Goal: Information Seeking & Learning: Learn about a topic

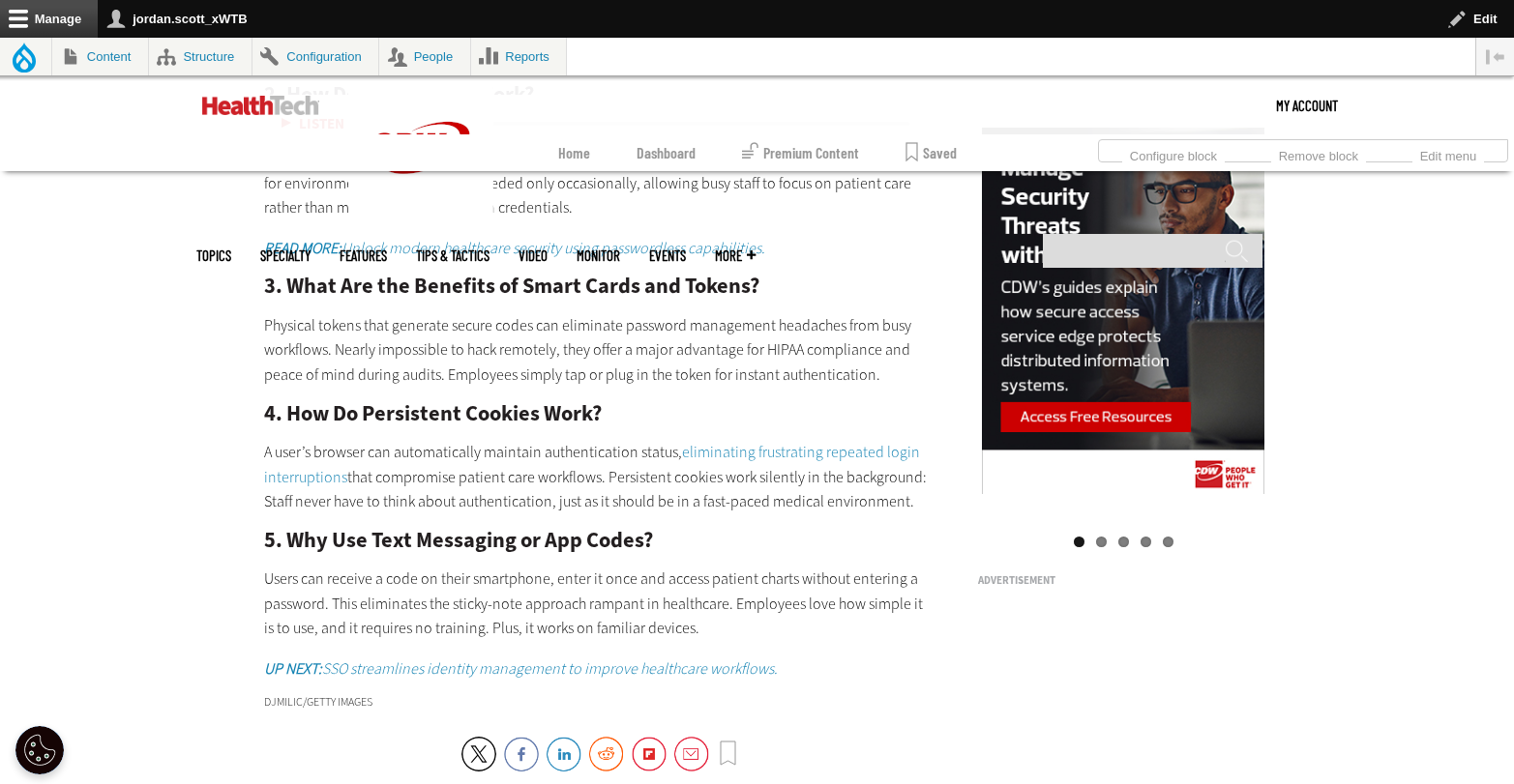
scroll to position [760, 0]
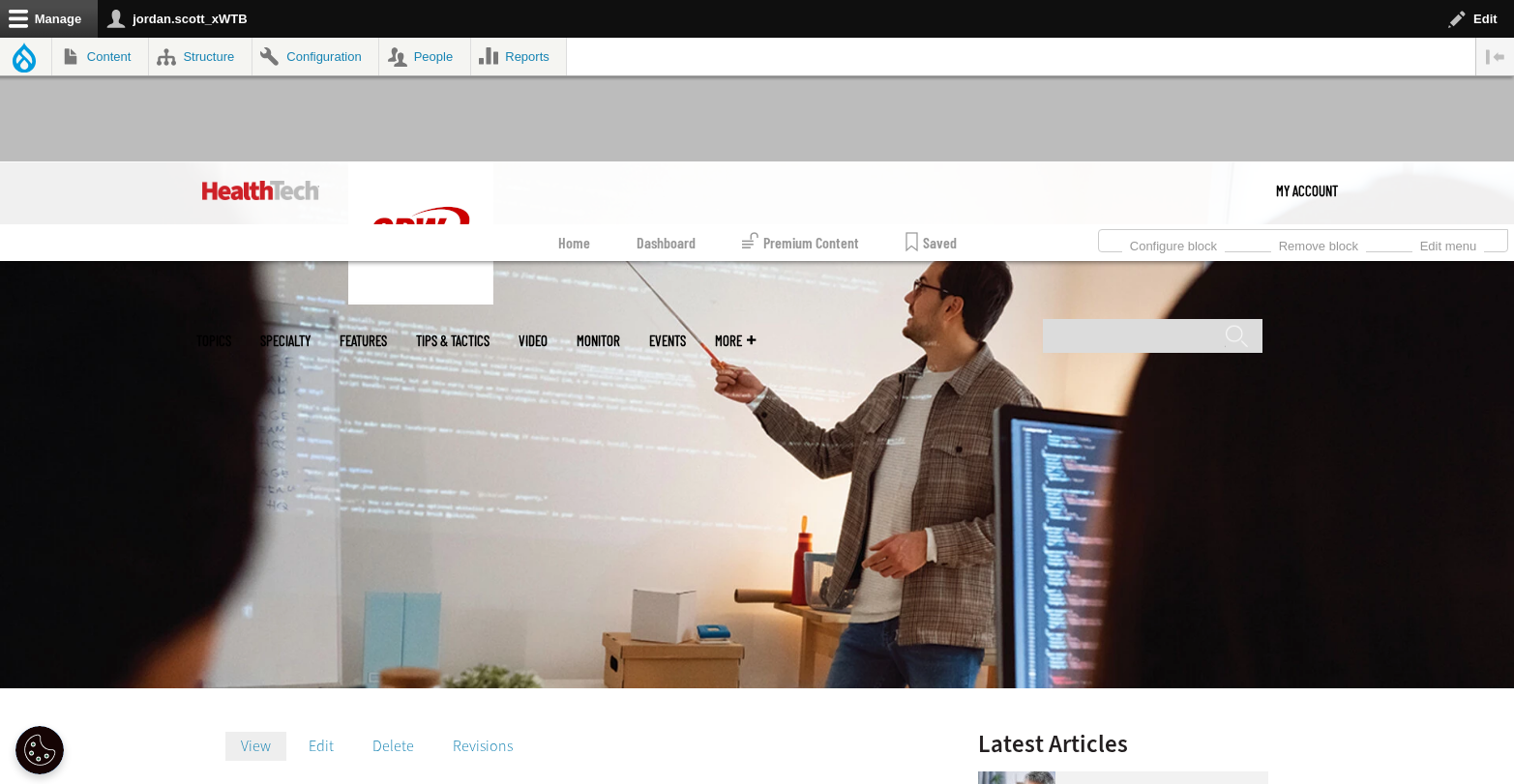
scroll to position [167, 0]
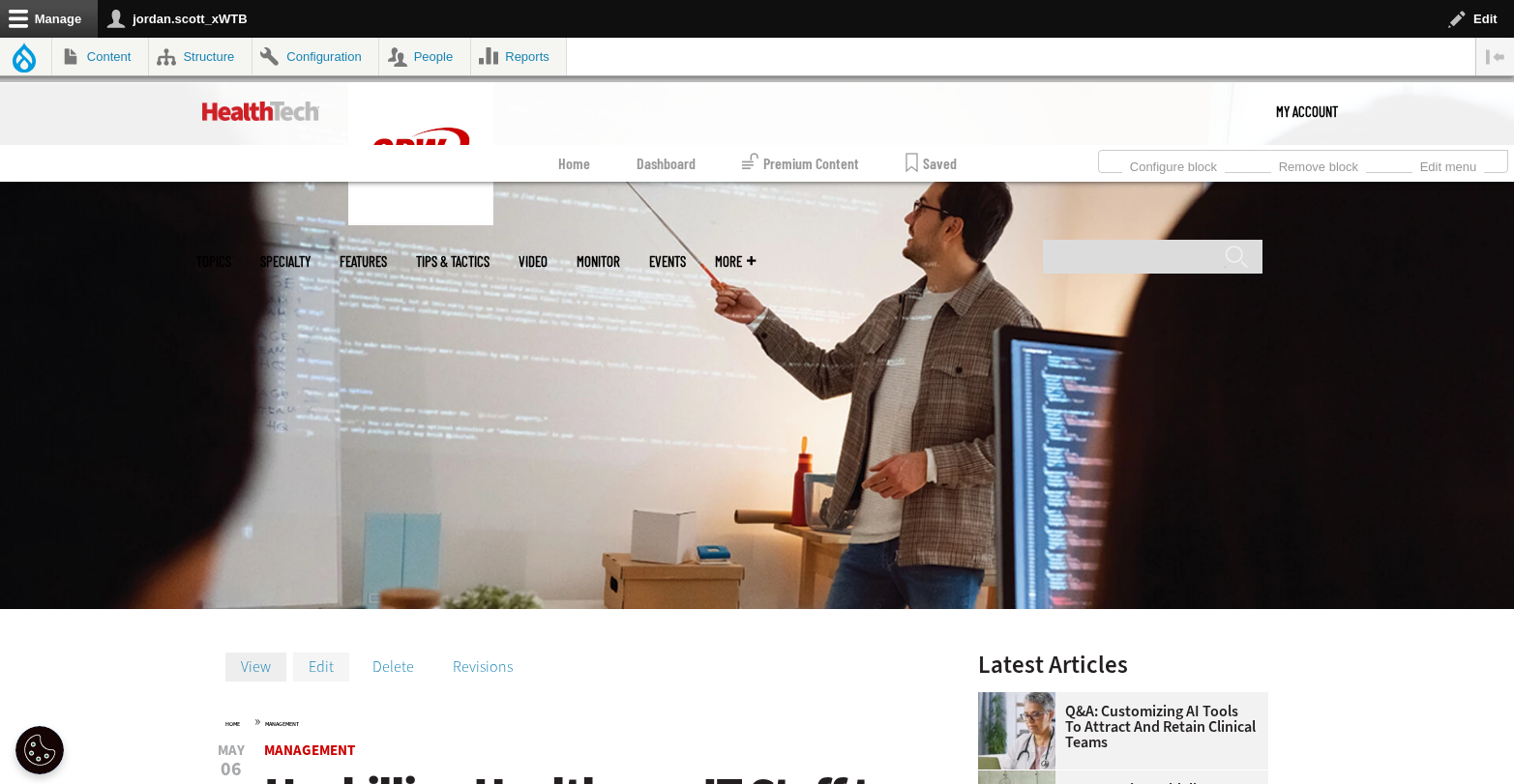
click at [330, 663] on link "Edit" at bounding box center [320, 668] width 56 height 29
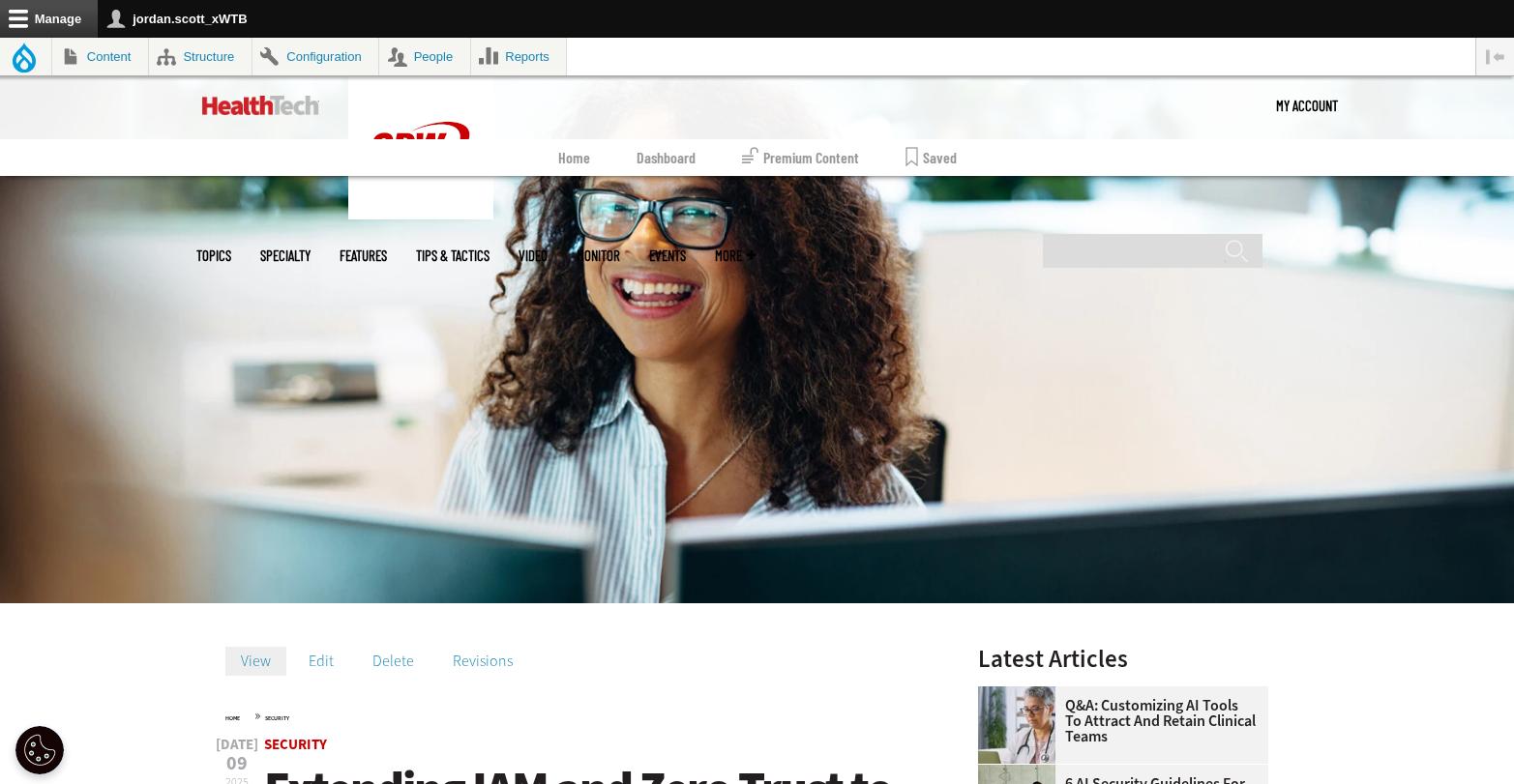
scroll to position [199, 0]
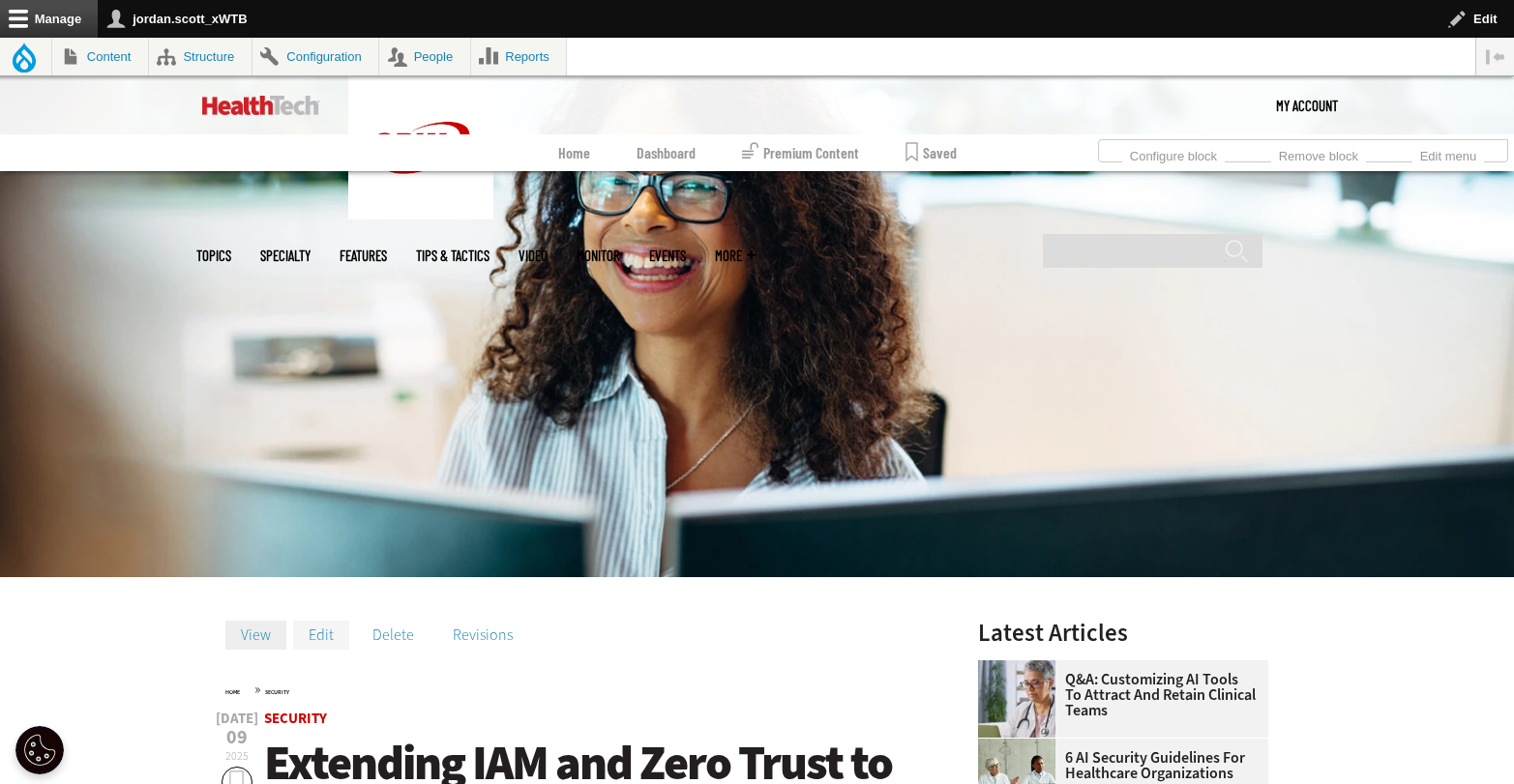
click at [320, 636] on link "Edit" at bounding box center [320, 635] width 56 height 29
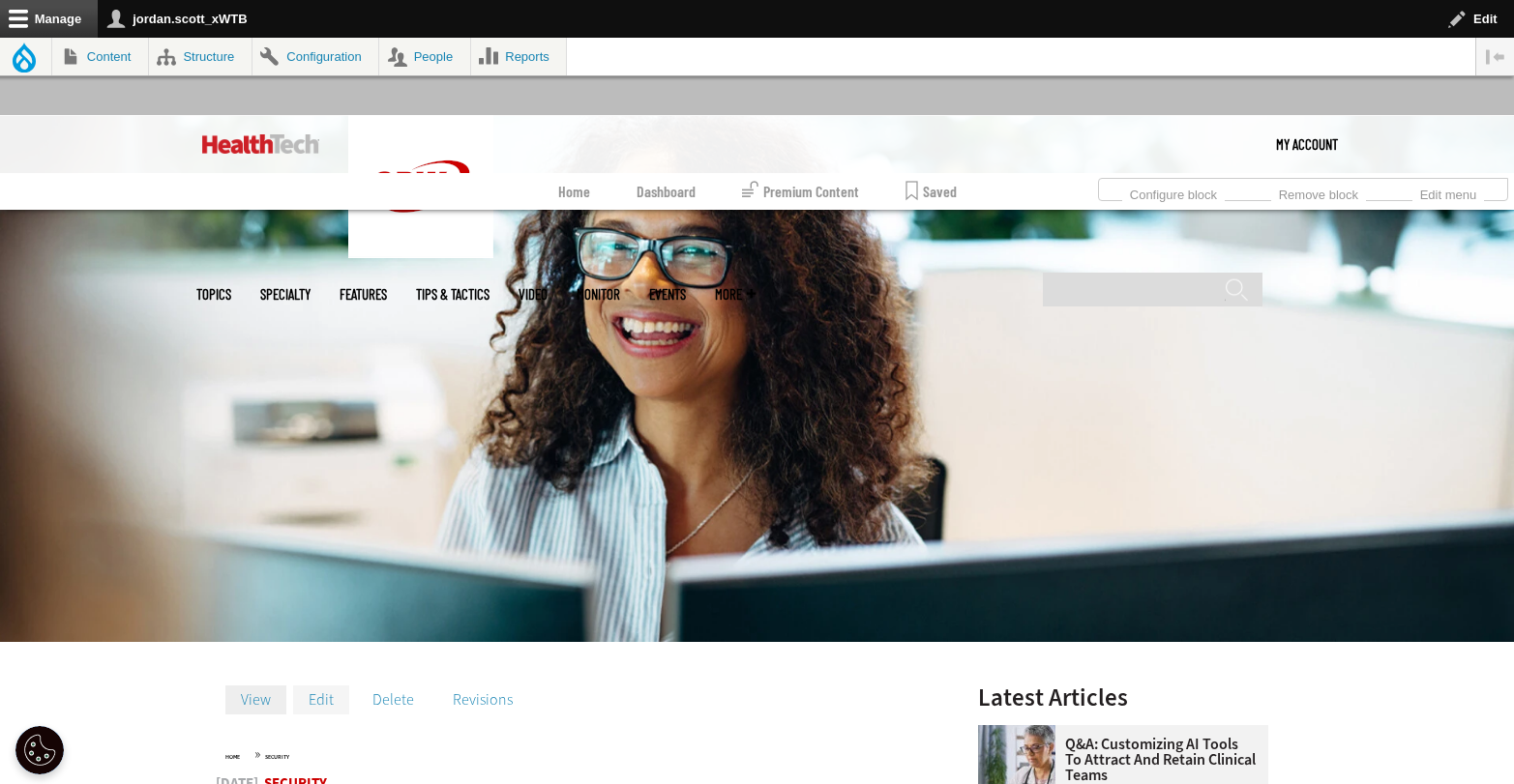
scroll to position [37, 0]
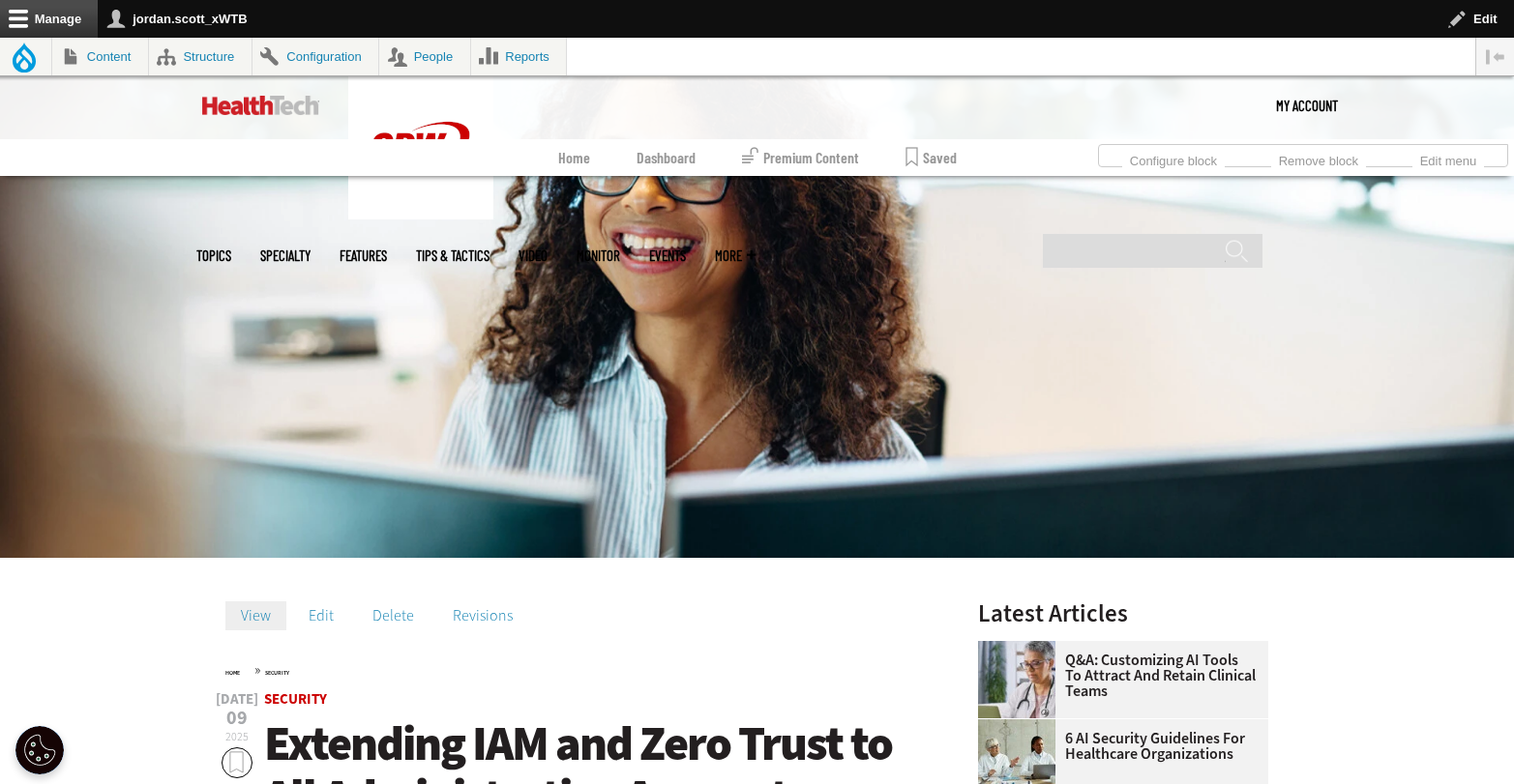
scroll to position [401, 0]
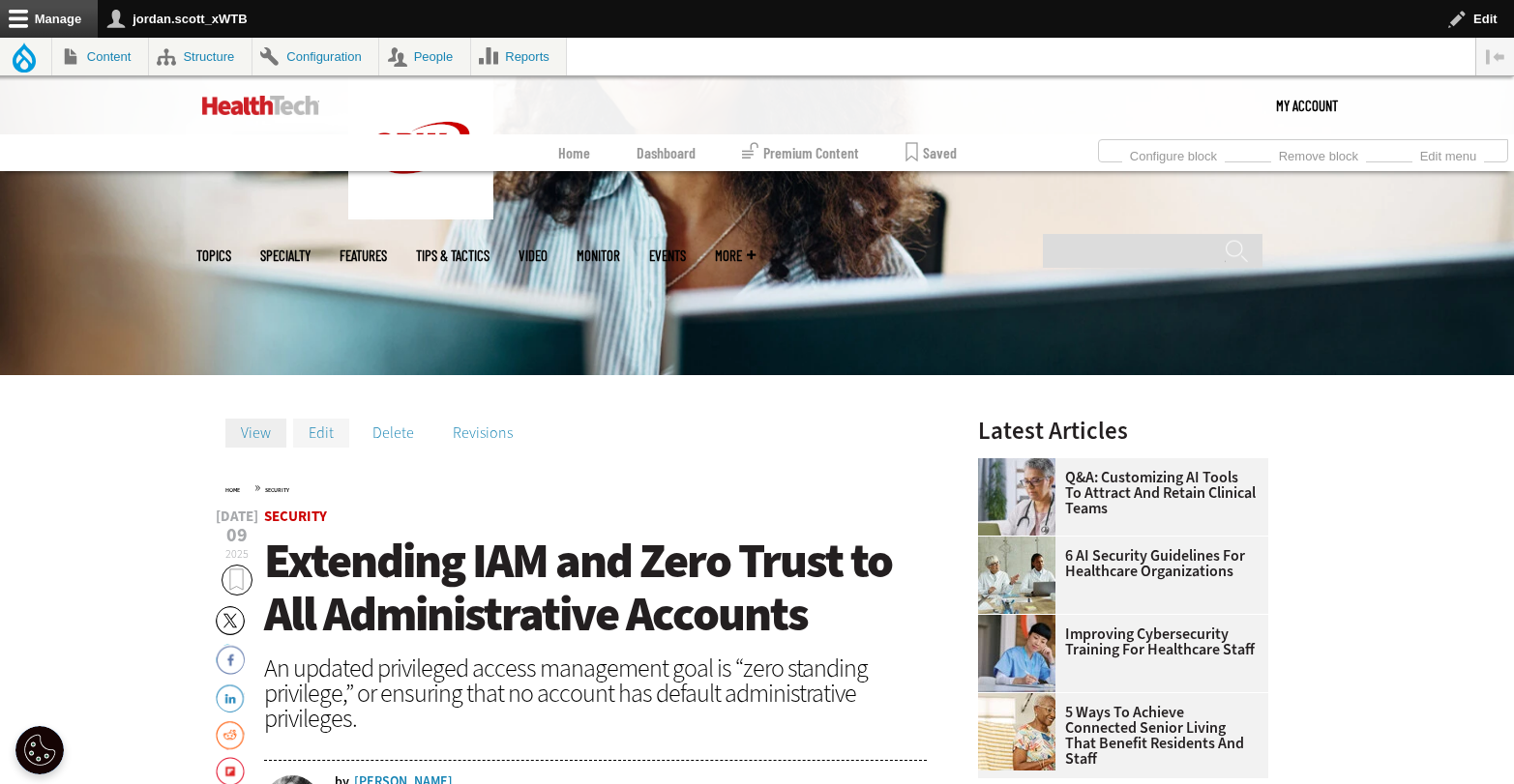
click at [332, 425] on link "Edit" at bounding box center [320, 434] width 56 height 29
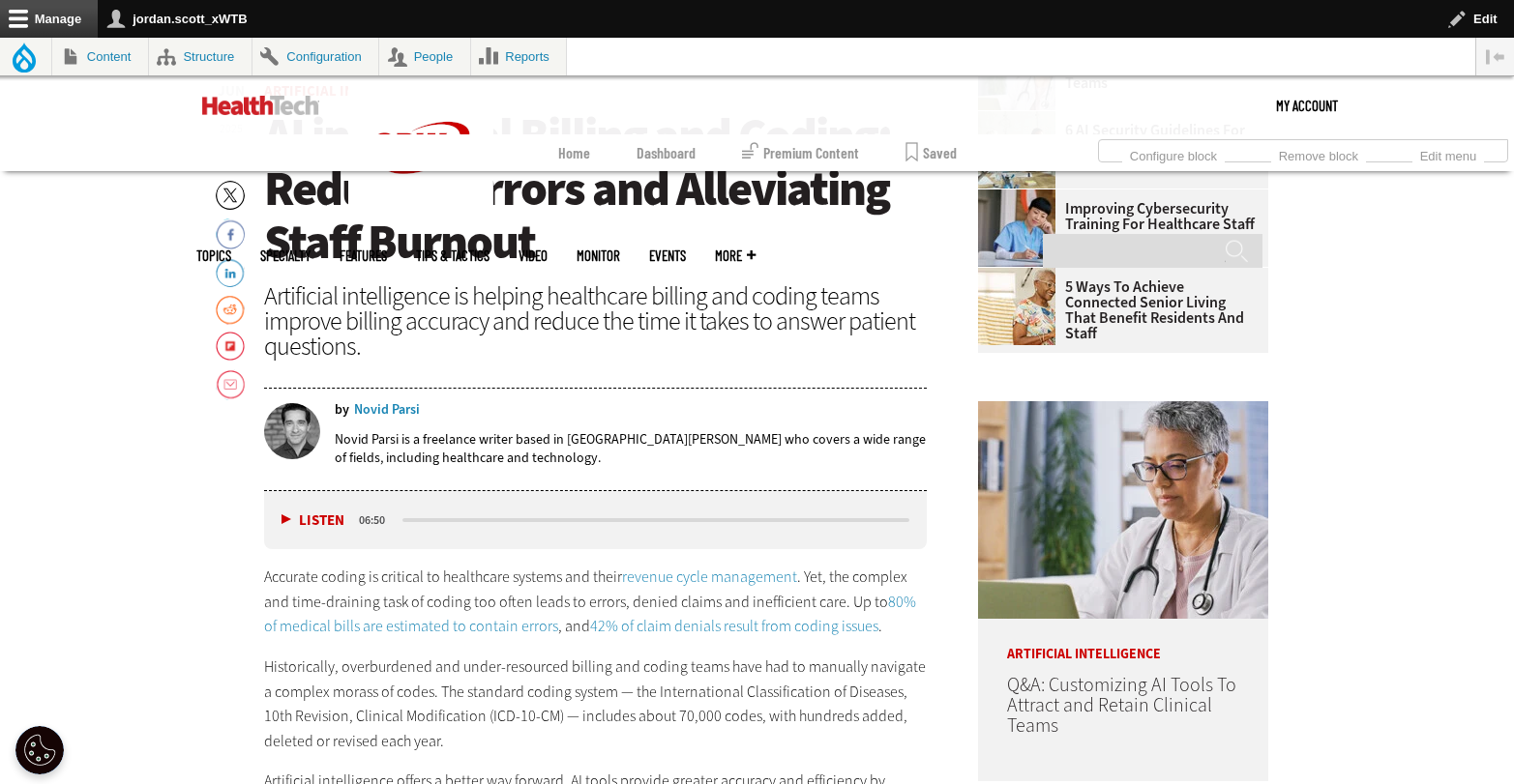
scroll to position [412, 0]
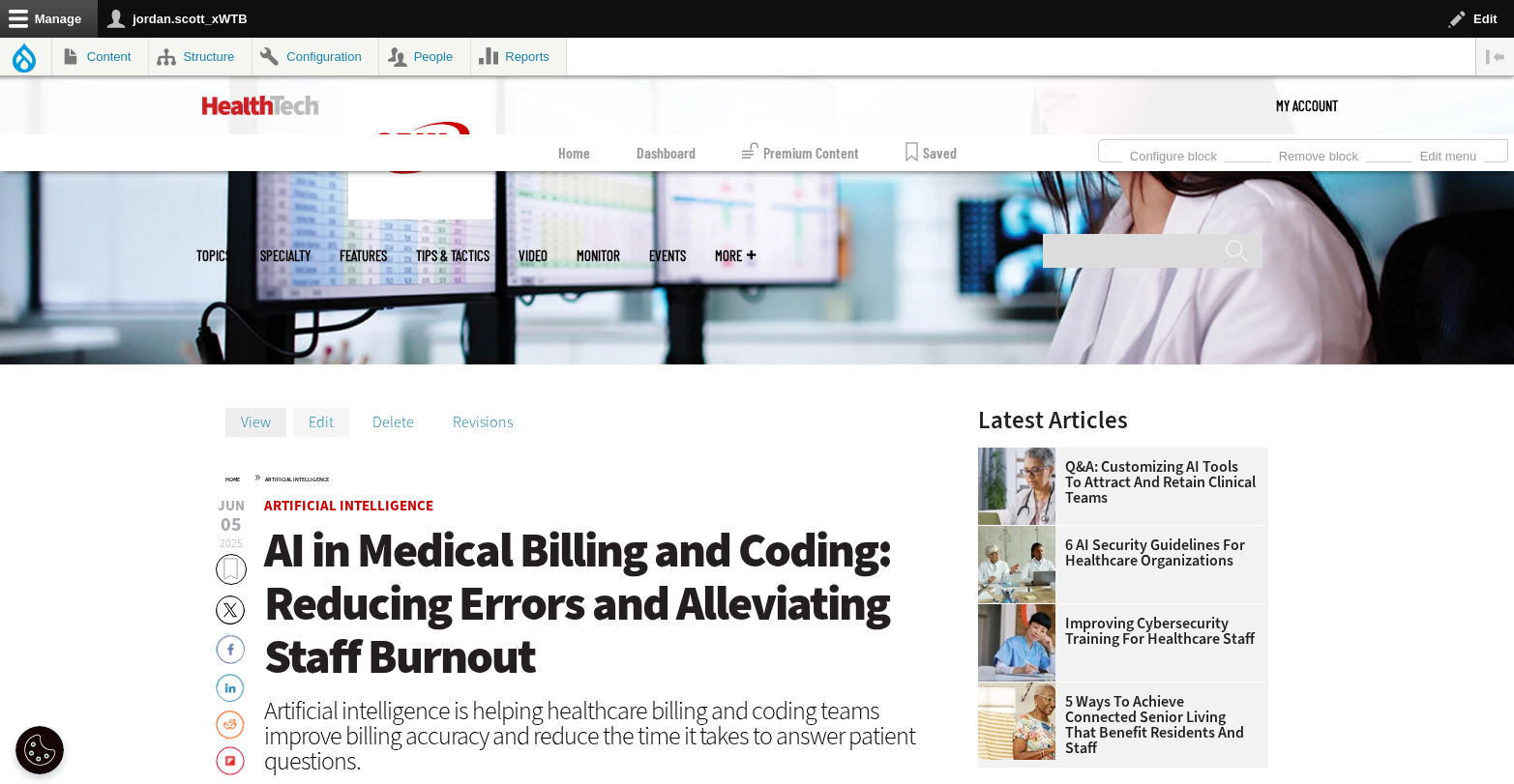
click at [323, 424] on link "Edit" at bounding box center [320, 423] width 56 height 29
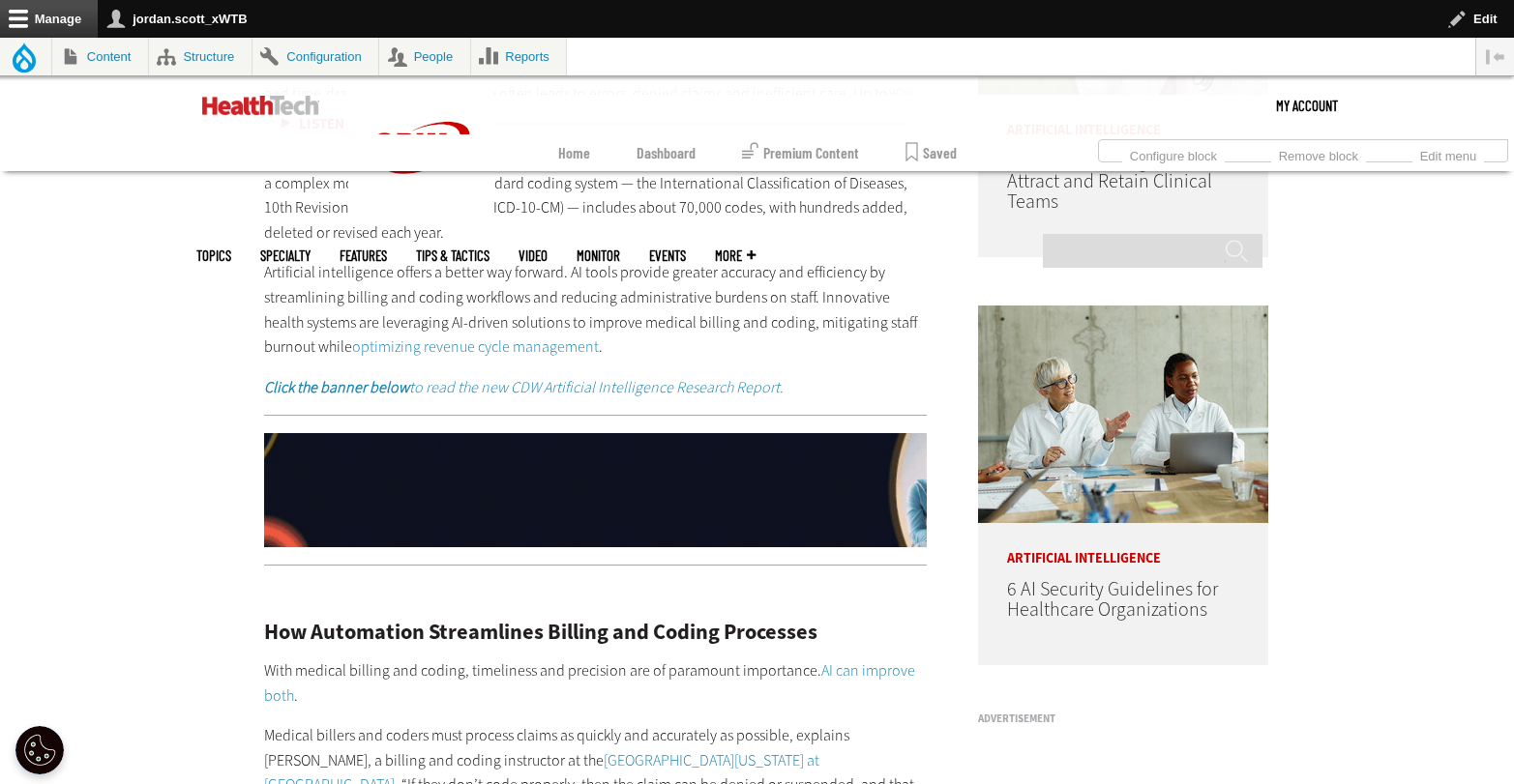
scroll to position [1982, 0]
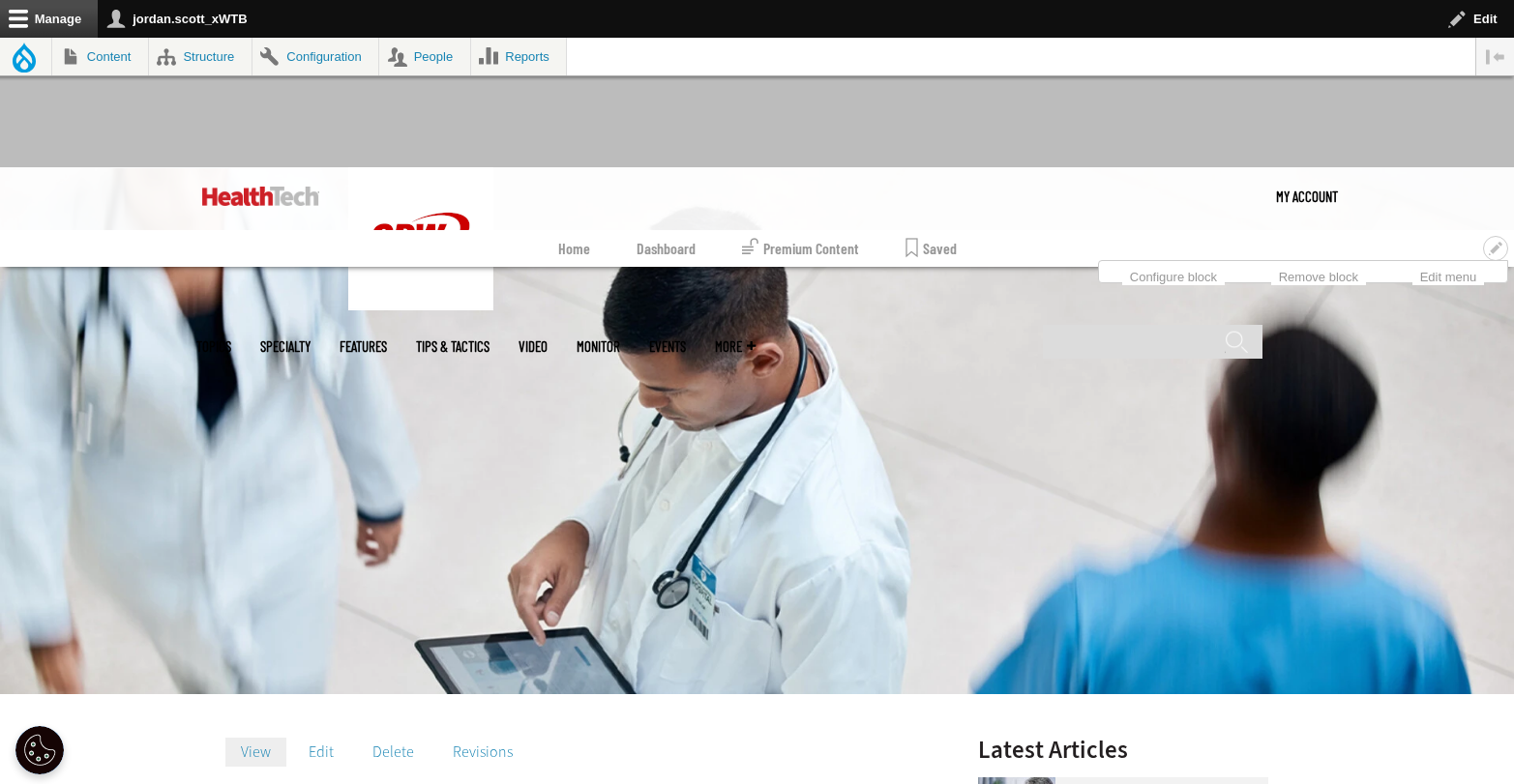
scroll to position [178, 0]
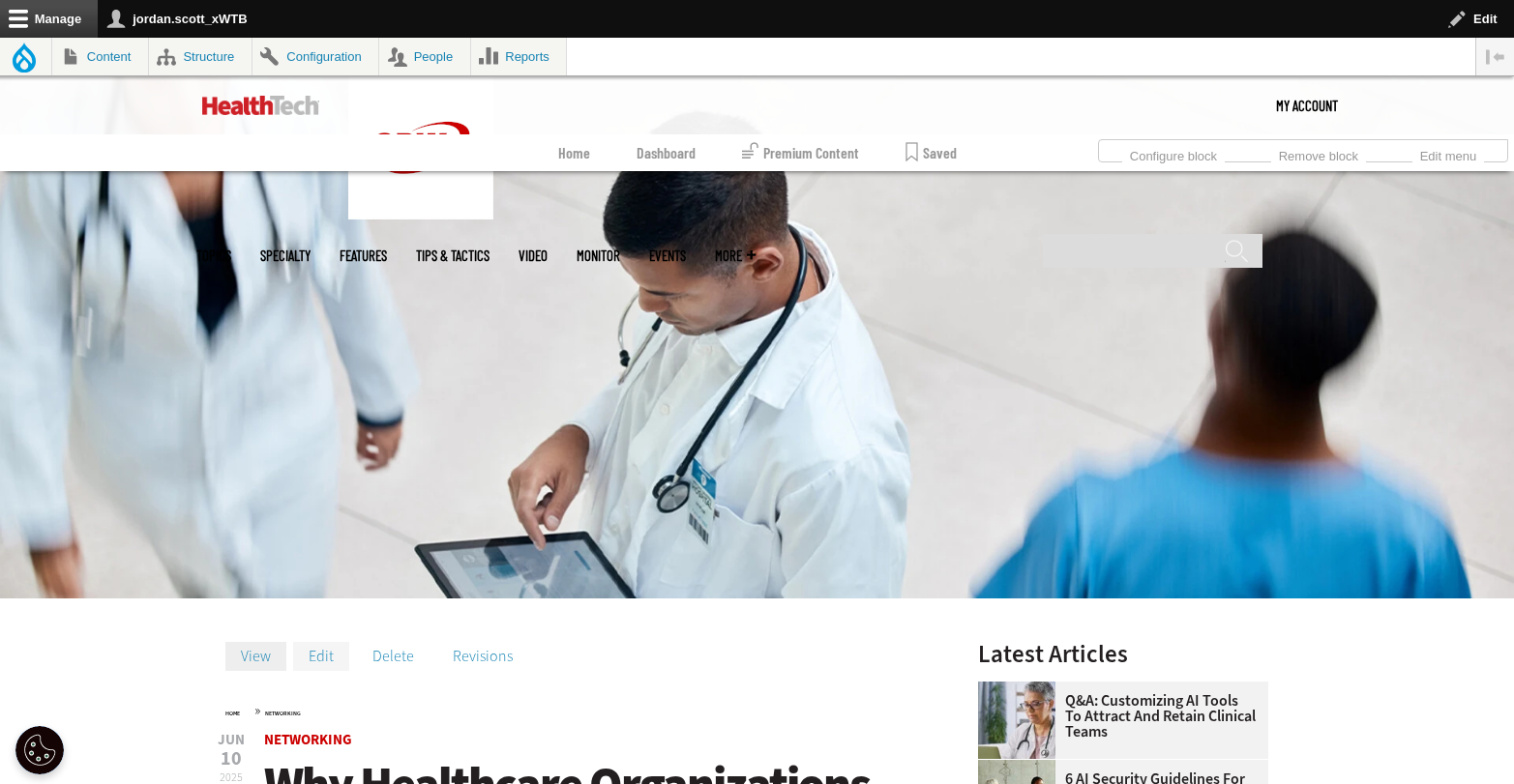
click at [317, 653] on link "Edit" at bounding box center [320, 657] width 56 height 29
